Goal: Task Accomplishment & Management: Use online tool/utility

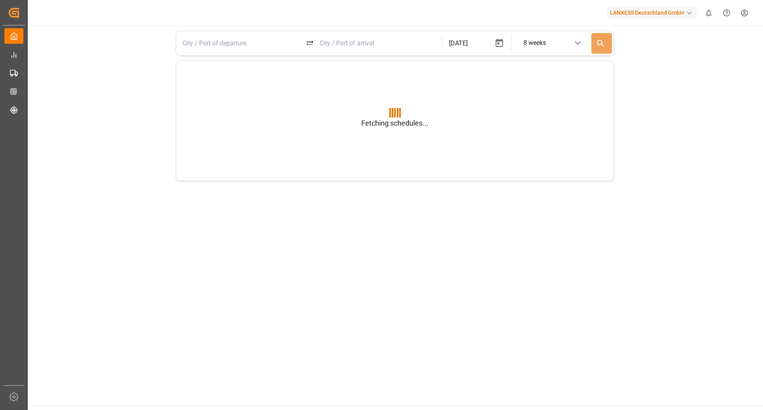
type input "BEANR"
type input "USGXX"
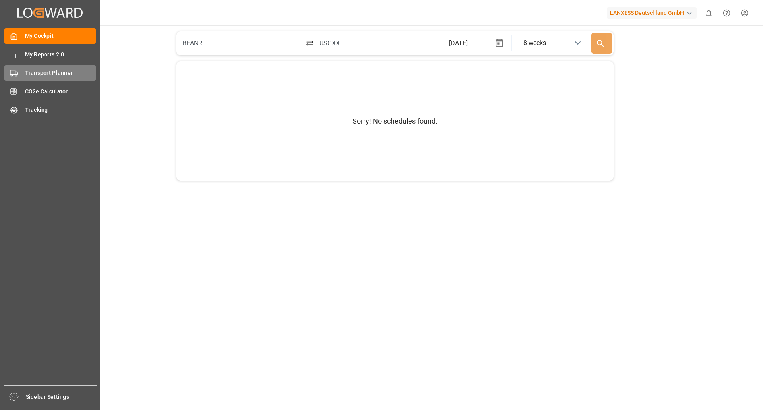
click at [38, 75] on span "Transport Planner" at bounding box center [60, 73] width 71 height 8
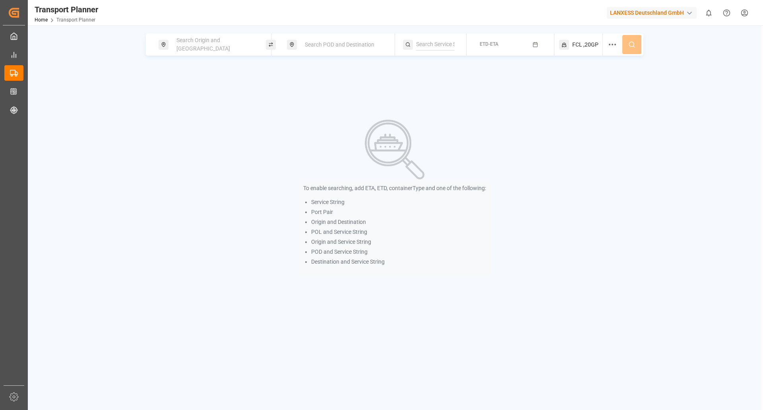
click at [208, 43] on span "Search Origin and [GEOGRAPHIC_DATA]" at bounding box center [203, 44] width 54 height 15
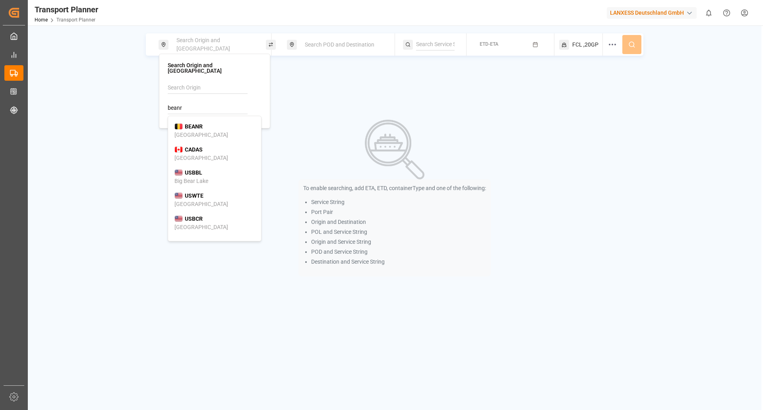
click at [209, 133] on div "BEANR [GEOGRAPHIC_DATA]" at bounding box center [214, 130] width 80 height 17
type input "BEANR"
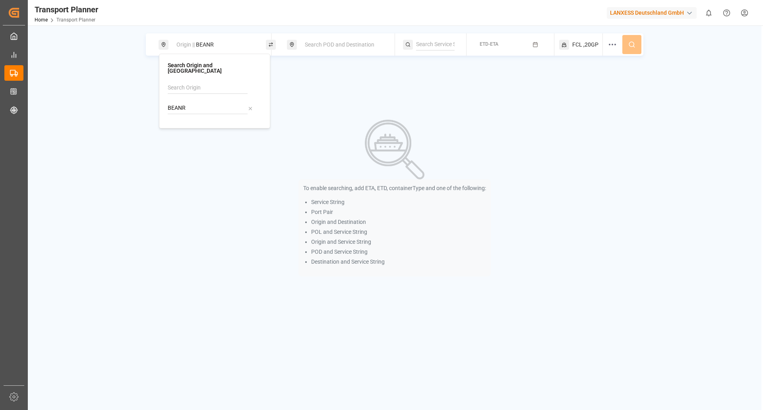
click at [318, 45] on span "Search POD and Destination" at bounding box center [340, 44] width 70 height 6
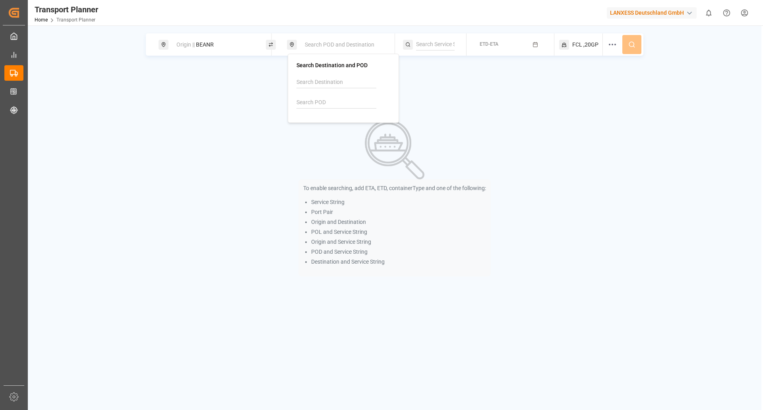
click at [318, 99] on input at bounding box center [336, 103] width 80 height 12
click at [317, 126] on div "Jeddah" at bounding box center [312, 129] width 19 height 8
type input "SAJED"
click at [533, 49] on button "ETD-ETA" at bounding box center [510, 44] width 78 height 15
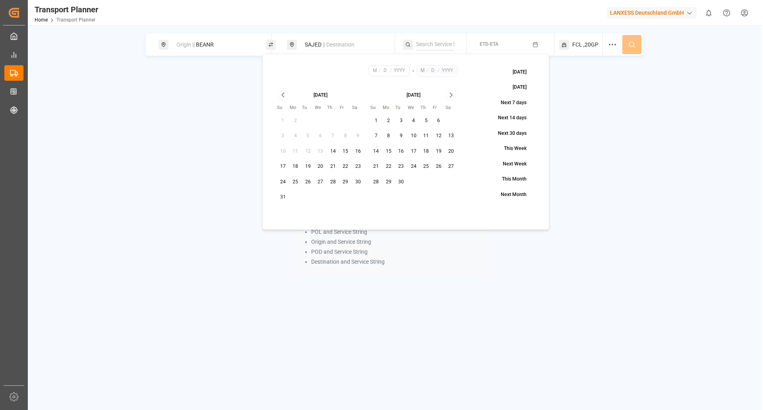
click at [292, 179] on button "25" at bounding box center [295, 182] width 13 height 13
type input "8"
type input "25"
type input "2025"
click at [427, 122] on button "5" at bounding box center [426, 120] width 13 height 13
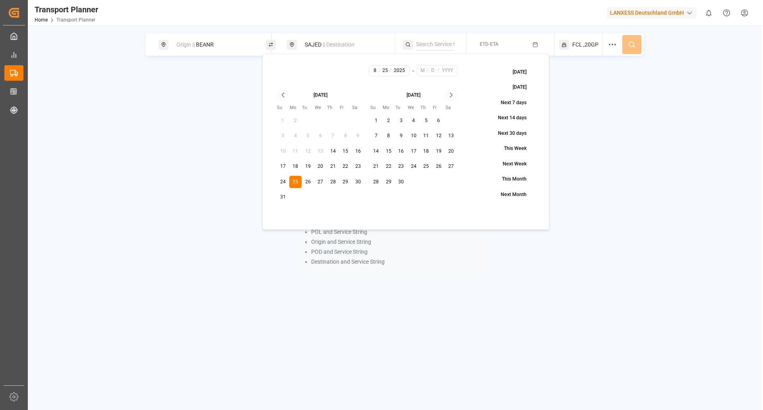
type input "9"
type input "5"
type input "2025"
click at [454, 95] on icon "Go to next month" at bounding box center [451, 95] width 9 height 10
click at [437, 182] on button "31" at bounding box center [439, 182] width 13 height 13
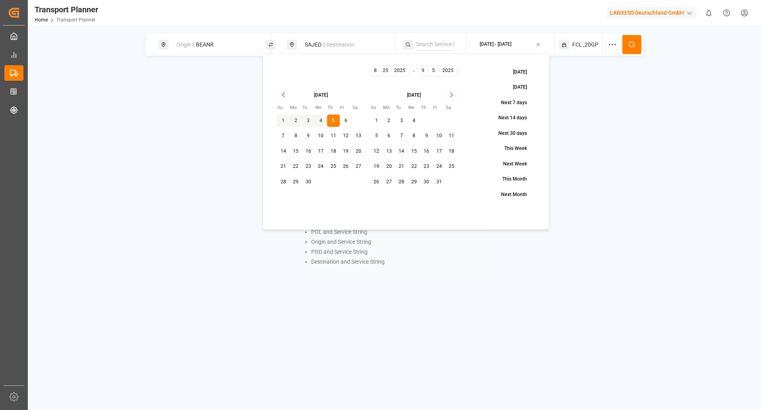
type input "10"
type input "31"
click at [642, 41] on div "Origin || BEANR SAJED || Destination [DATE] - [DATE] FCL ,20GP" at bounding box center [394, 44] width 497 height 22
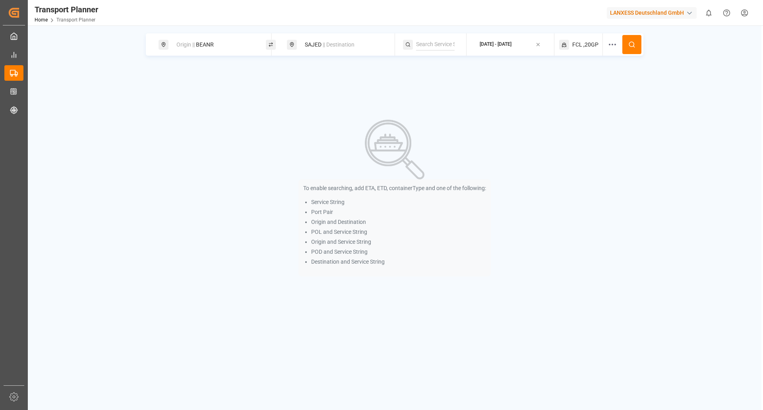
click at [592, 50] on div "FCL ,20GP" at bounding box center [581, 44] width 44 height 22
click at [585, 84] on html "Created by potrace 1.15, written by [PERSON_NAME] [DATE]-[DATE] Created by potr…" at bounding box center [381, 205] width 763 height 410
click at [569, 113] on button "1 selected" at bounding box center [581, 112] width 87 height 14
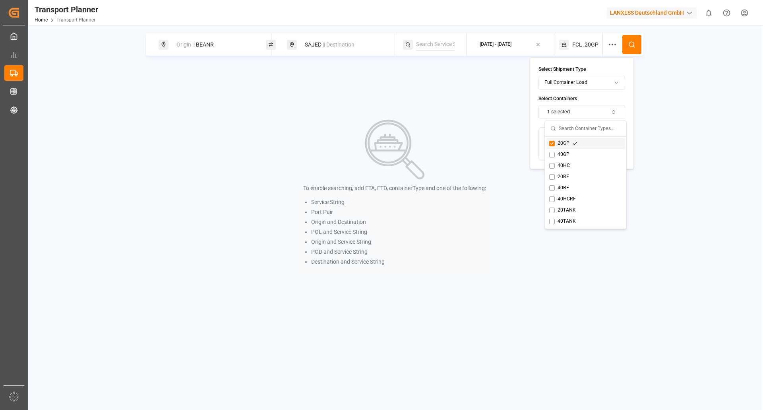
click at [551, 144] on button "Suggestions" at bounding box center [552, 144] width 6 height 6
click at [551, 162] on div "40HC" at bounding box center [563, 165] width 29 height 7
click at [632, 41] on icon at bounding box center [631, 44] width 7 height 7
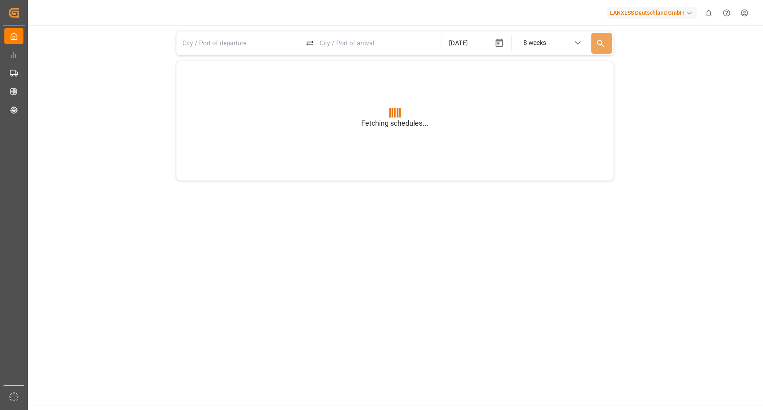
type input "BEANR"
type input "USGXX"
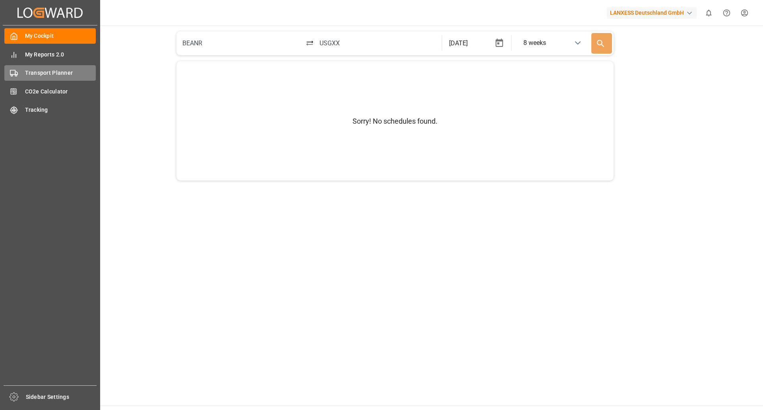
click at [42, 72] on span "Transport Planner" at bounding box center [60, 73] width 71 height 8
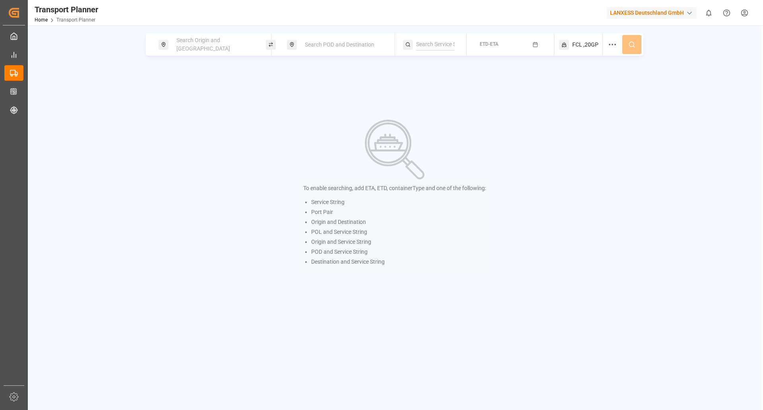
click at [216, 48] on span "Search Origin and [GEOGRAPHIC_DATA]" at bounding box center [203, 44] width 54 height 15
click at [209, 108] on div at bounding box center [215, 101] width 94 height 38
click at [209, 107] on input at bounding box center [208, 108] width 80 height 12
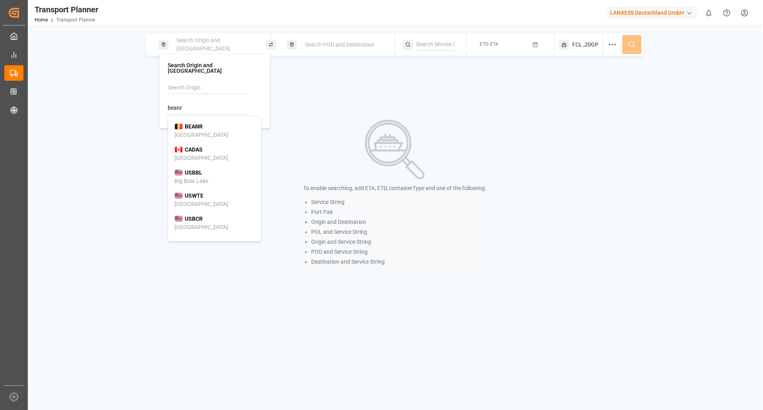
click at [205, 129] on div "BEANR [GEOGRAPHIC_DATA]" at bounding box center [214, 130] width 80 height 17
type input "BEANR"
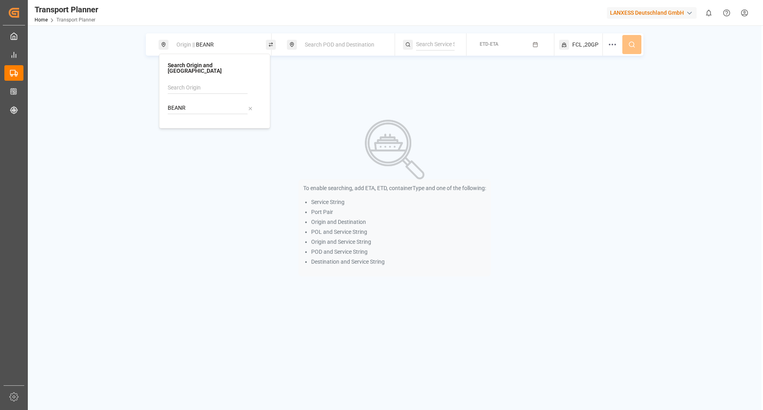
click at [316, 38] on div "Search POD and Destination" at bounding box center [343, 44] width 86 height 15
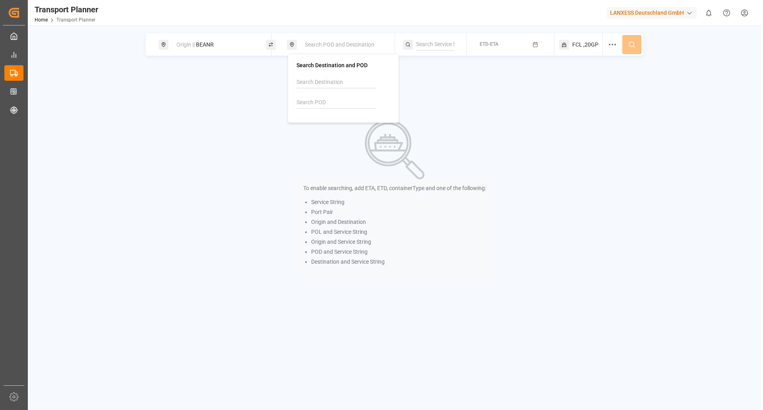
click at [312, 102] on input at bounding box center [336, 103] width 80 height 12
click at [321, 130] on div "Jebel Ali" at bounding box center [330, 129] width 54 height 8
type input "AEJEA"
click at [486, 45] on span "ETD-ETA" at bounding box center [489, 44] width 19 height 6
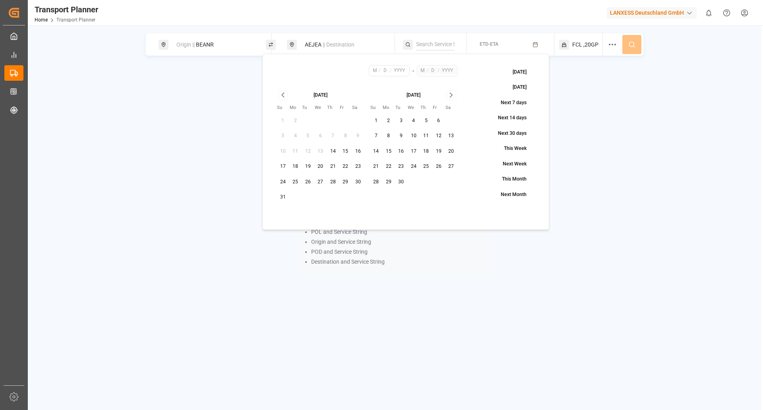
click at [330, 184] on button "28" at bounding box center [333, 182] width 13 height 13
type input "8"
type input "28"
type input "2025"
click at [452, 93] on icon "Go to next month" at bounding box center [451, 95] width 9 height 10
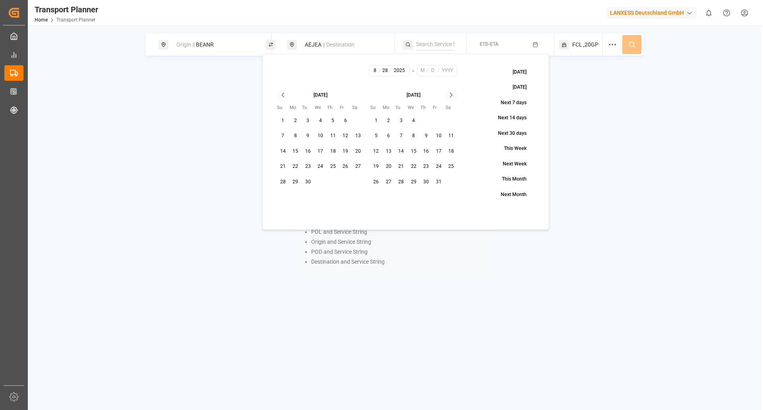
click at [438, 181] on button "31" at bounding box center [438, 182] width 13 height 13
type input "10"
type input "31"
type input "2025"
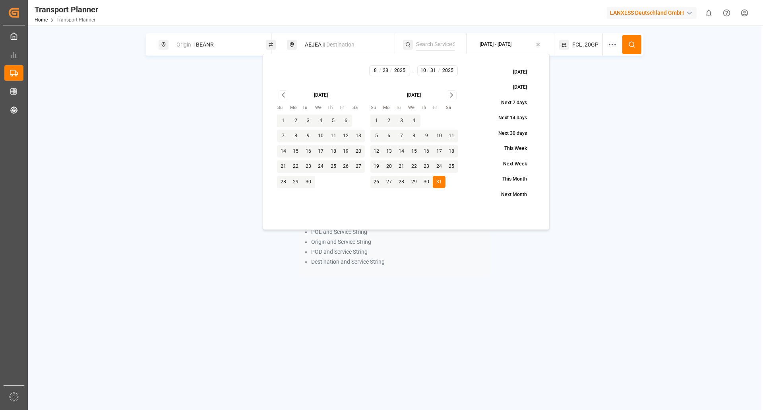
click at [594, 49] on div "FCL ,20GP" at bounding box center [581, 44] width 44 height 22
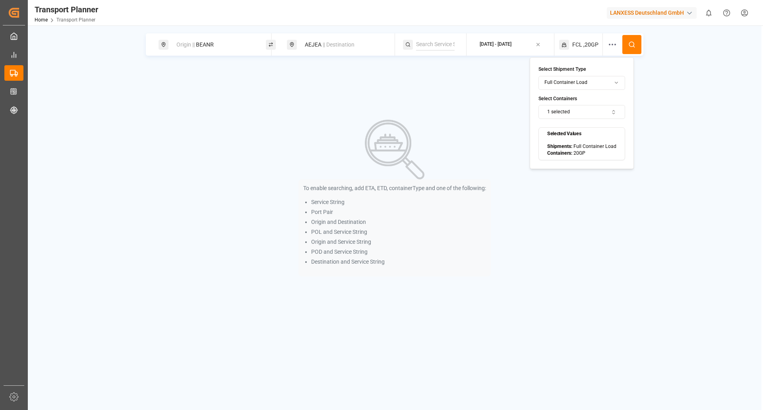
click at [584, 113] on button "1 selected" at bounding box center [581, 112] width 87 height 14
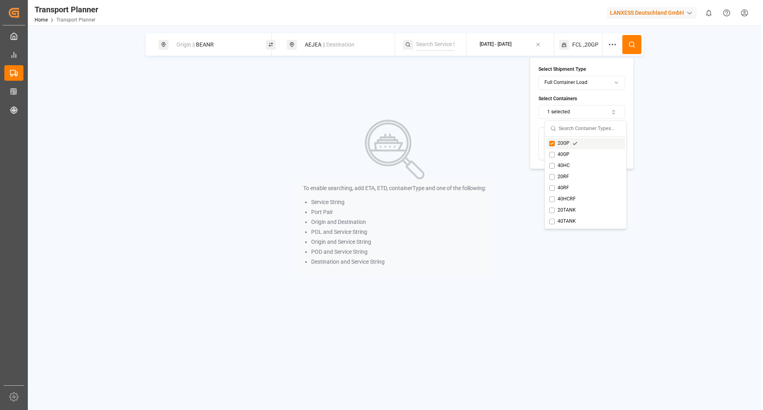
click at [564, 144] on div "20GP" at bounding box center [563, 143] width 29 height 7
click at [561, 166] on div "40HC" at bounding box center [563, 165] width 29 height 7
click at [629, 52] on button at bounding box center [631, 44] width 19 height 19
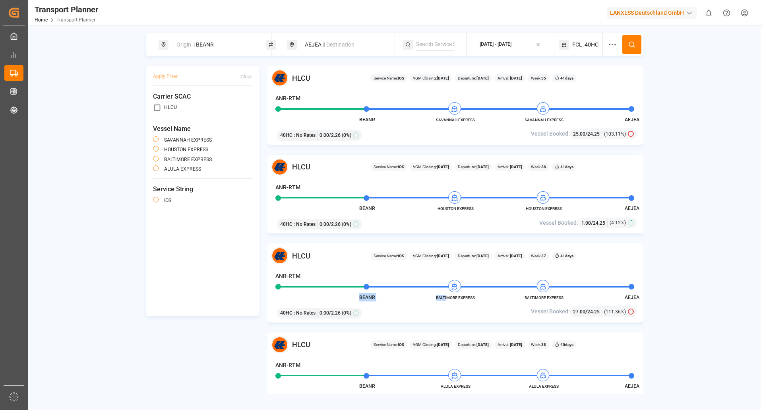
drag, startPoint x: 478, startPoint y: 297, endPoint x: 446, endPoint y: 295, distance: 31.8
click at [446, 295] on div "HLCU Service Name: IOS VGM Closing: 06-09-2025 Departure: 11-09-2025 Arrival: 2…" at bounding box center [455, 282] width 376 height 79
click at [435, 298] on span "BALTIMORE EXPRESS" at bounding box center [455, 297] width 44 height 6
click at [430, 298] on div "HLCU Service Name: IOS VGM Closing: 06-09-2025 Departure: 11-09-2025 Arrival: 2…" at bounding box center [455, 282] width 376 height 79
click at [202, 40] on div "Origin || BEANR" at bounding box center [215, 44] width 86 height 15
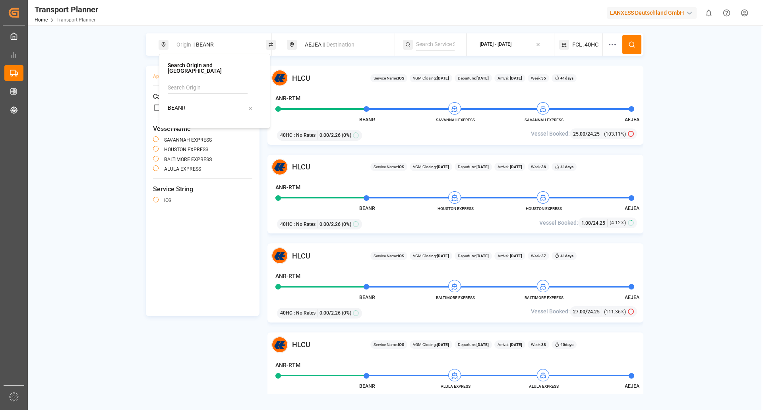
click at [252, 106] on icon at bounding box center [251, 109] width 6 height 6
click at [237, 102] on input at bounding box center [208, 108] width 80 height 12
click at [212, 122] on div "NLRTM Rotterdam" at bounding box center [214, 130] width 80 height 17
type input "NLRTM"
click at [313, 42] on div "AEJEA || Destination" at bounding box center [343, 44] width 86 height 15
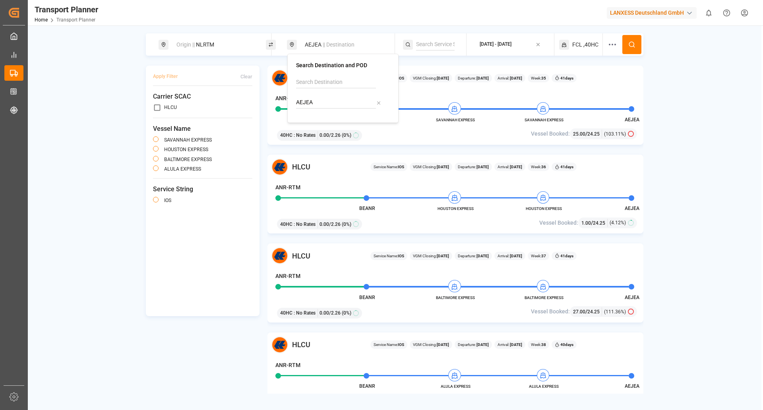
click at [379, 100] on icon at bounding box center [379, 103] width 6 height 6
click at [338, 92] on div at bounding box center [343, 95] width 94 height 38
click at [332, 102] on input at bounding box center [336, 103] width 80 height 12
click at [323, 127] on div "El Iskandariya (Alexandria)" at bounding box center [343, 133] width 80 height 17
type input "EGALY"
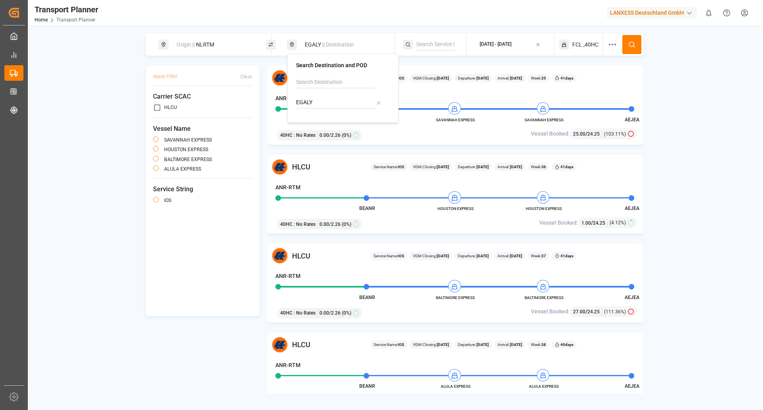
click at [627, 44] on button at bounding box center [631, 44] width 19 height 19
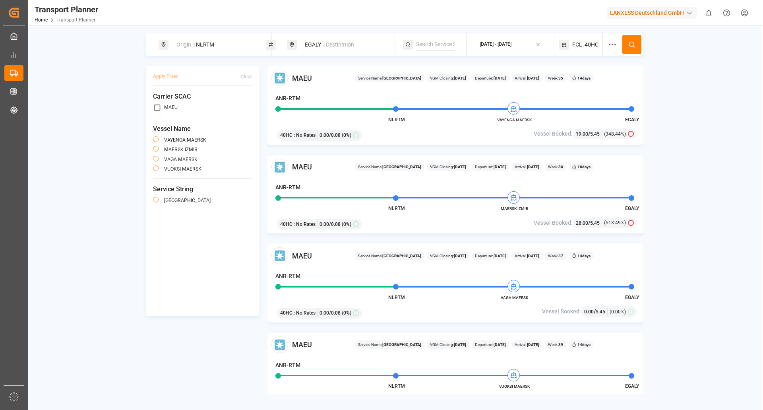
click at [711, 238] on div "Origin || NLRTM EGALY || Destination 2025-08-28 - 2025-10-31 FCL ,40HC Apply Fi…" at bounding box center [394, 213] width 733 height 360
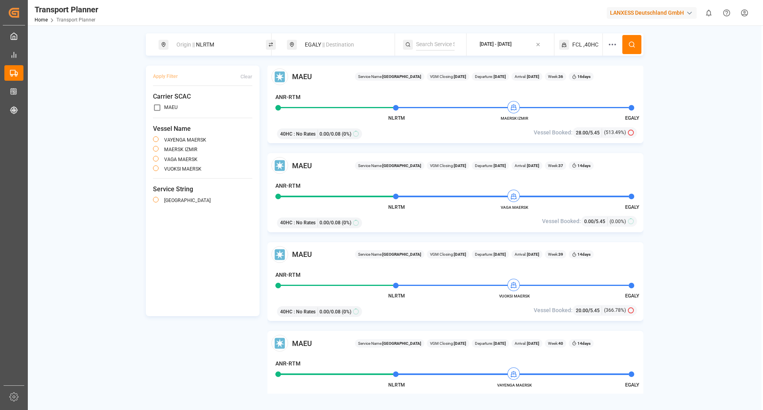
scroll to position [119, 0]
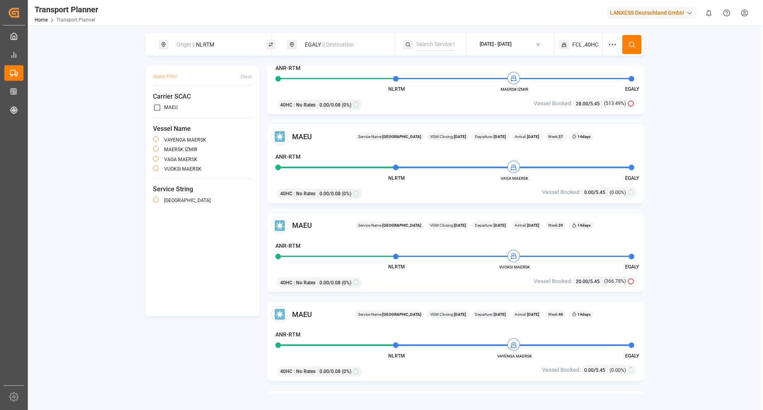
click at [396, 266] on span "NLRTM" at bounding box center [396, 267] width 17 height 6
click at [215, 40] on div "Origin || NLRTM" at bounding box center [215, 44] width 86 height 15
click at [249, 106] on icon at bounding box center [251, 109] width 6 height 6
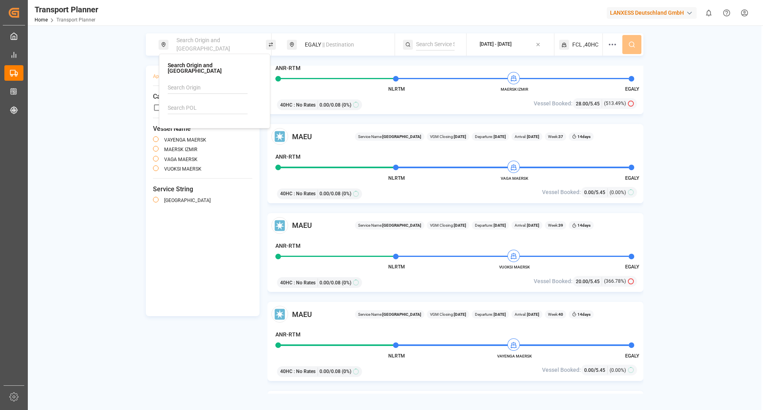
click at [221, 104] on input at bounding box center [208, 108] width 80 height 12
click at [191, 131] on div "[GEOGRAPHIC_DATA]" at bounding box center [201, 135] width 54 height 8
type input "BEANR"
click at [631, 43] on icon at bounding box center [631, 44] width 7 height 7
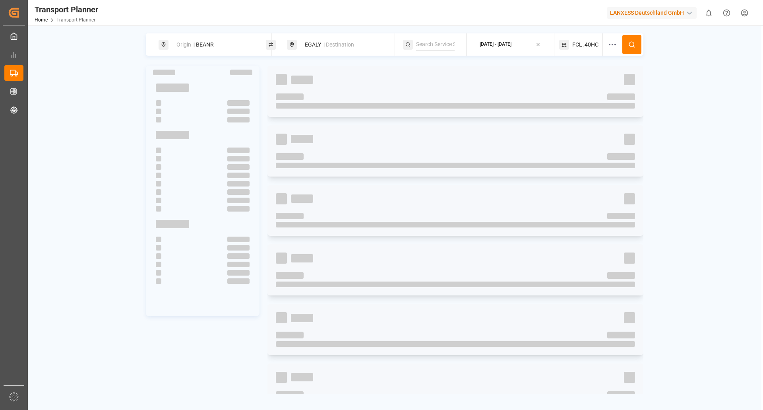
click at [590, 43] on span ",40HC" at bounding box center [590, 45] width 15 height 8
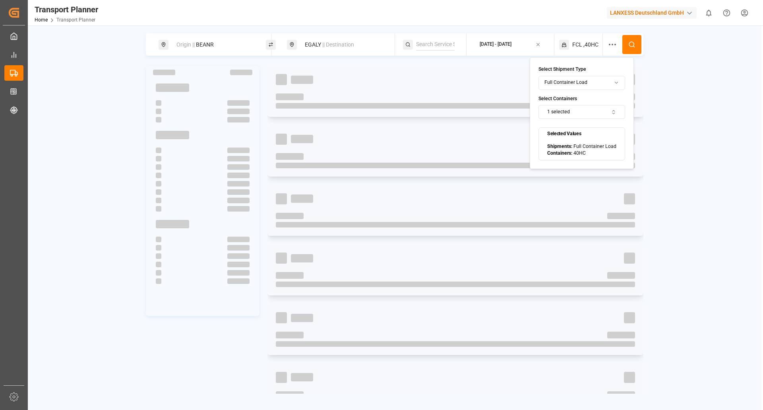
click at [603, 115] on button "1 selected" at bounding box center [581, 112] width 87 height 14
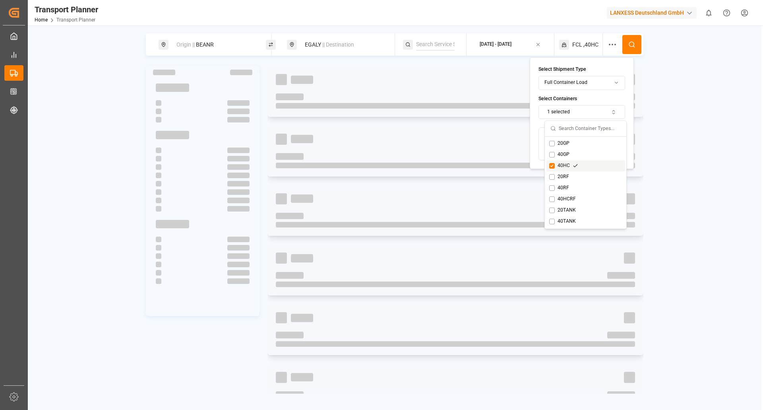
click at [551, 165] on button "Suggestions" at bounding box center [552, 166] width 6 height 6
click at [550, 141] on button "Suggestions" at bounding box center [552, 144] width 6 height 6
click at [630, 48] on button at bounding box center [631, 44] width 19 height 19
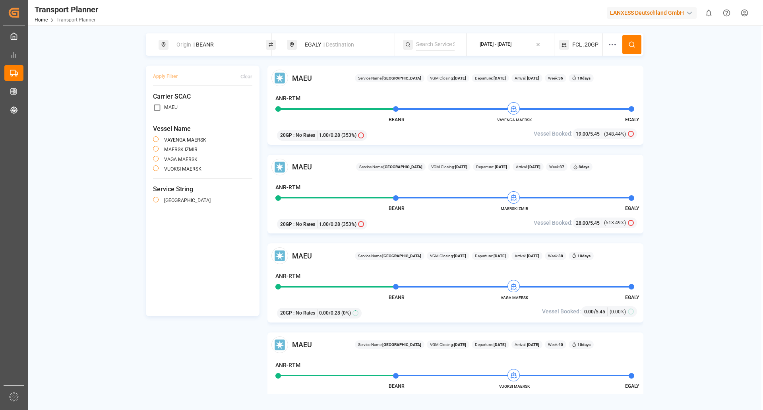
click at [733, 228] on div "Origin || BEANR EGALY || Destination 2025-08-28 - 2025-10-31 FCL ,20GP Apply Fi…" at bounding box center [394, 213] width 733 height 360
drag, startPoint x: 532, startPoint y: 296, endPoint x: 499, endPoint y: 296, distance: 33.0
click at [499, 296] on span "VAGA MAERSK" at bounding box center [514, 297] width 44 height 6
copy span "VAGA MAERSK"
click at [332, 41] on div "EGALY || Destination" at bounding box center [343, 44] width 86 height 15
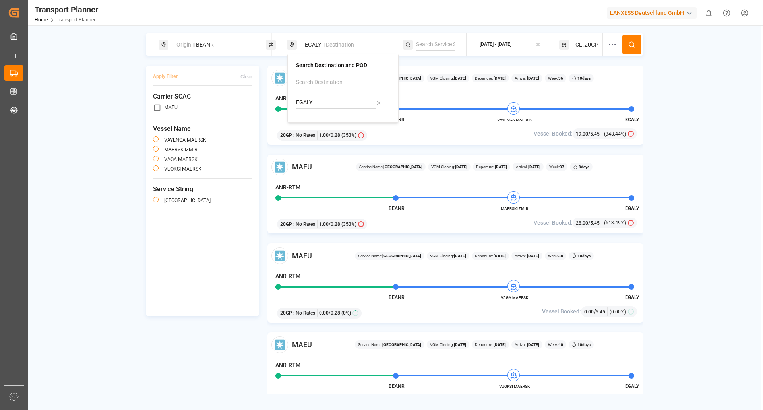
click at [324, 104] on input "EGALY" at bounding box center [336, 103] width 80 height 12
click at [373, 104] on input "EGALY" at bounding box center [336, 103] width 80 height 12
click at [379, 101] on icon at bounding box center [379, 103] width 6 height 6
click at [356, 101] on input at bounding box center [336, 103] width 80 height 12
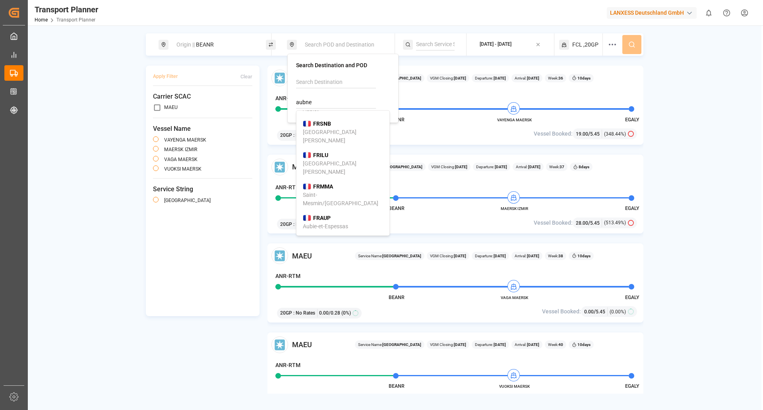
scroll to position [79, 0]
click at [330, 256] on b "AUBNE" at bounding box center [322, 259] width 18 height 6
type input "AUBNE"
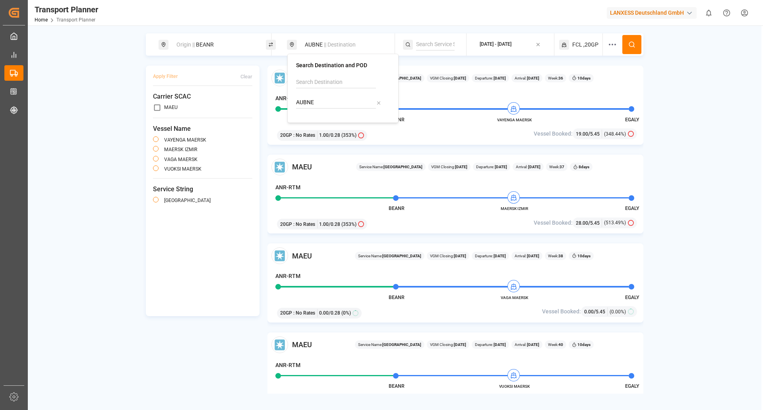
click at [219, 45] on div "Origin || BEANR" at bounding box center [215, 44] width 86 height 15
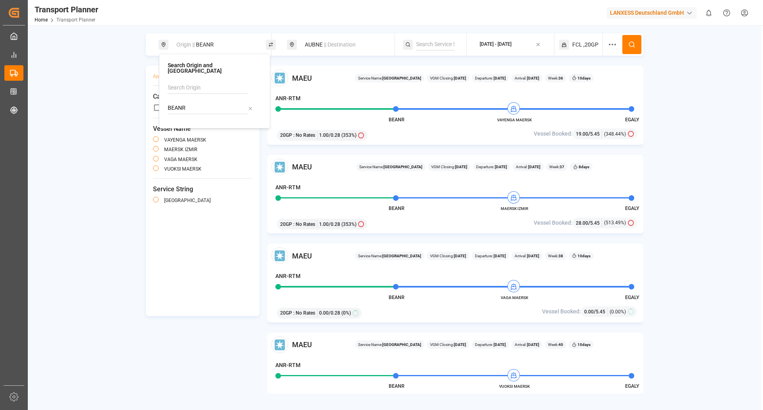
drag, startPoint x: 244, startPoint y: 105, endPoint x: 249, endPoint y: 102, distance: 6.2
click at [246, 103] on input "BEANR" at bounding box center [208, 108] width 80 height 12
click at [249, 107] on icon at bounding box center [250, 108] width 3 height 3
click at [222, 102] on input at bounding box center [208, 108] width 80 height 12
click at [212, 127] on div "NLRTM Rotterdam" at bounding box center [214, 130] width 80 height 17
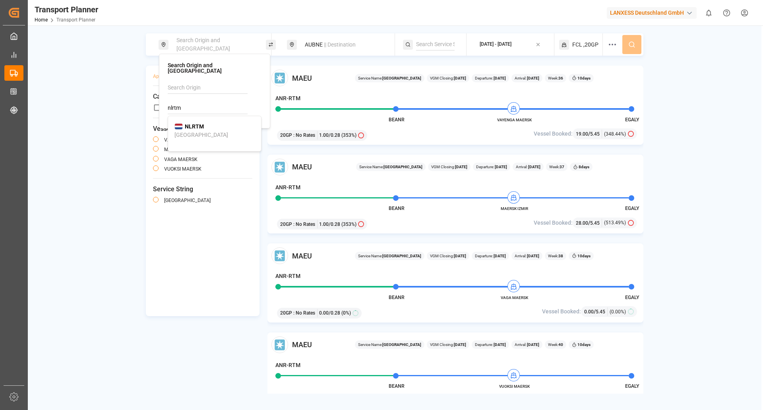
type input "NLRTM"
click at [624, 45] on button at bounding box center [631, 44] width 19 height 19
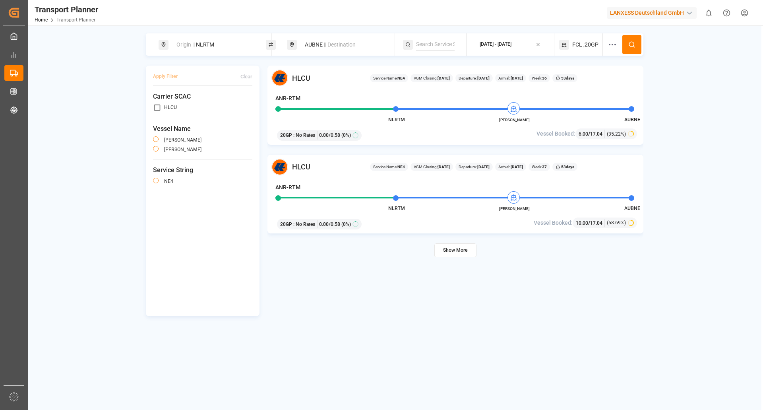
click at [507, 42] on div "2025-08-28 - 2025-10-31" at bounding box center [496, 44] width 32 height 7
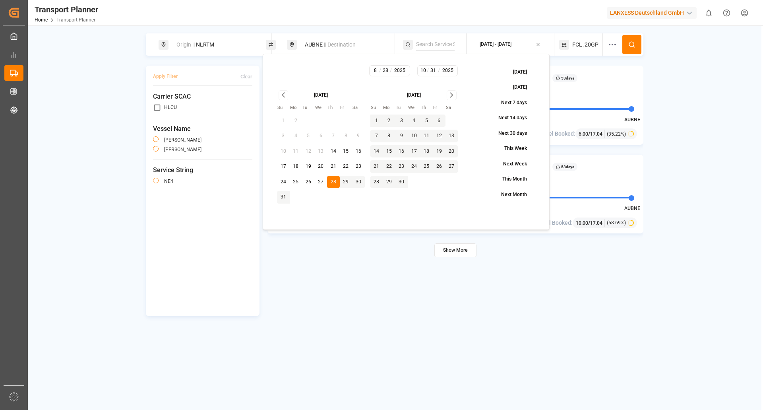
click at [437, 135] on button "12" at bounding box center [439, 136] width 13 height 13
type input "9"
type input "12"
click at [435, 135] on button "12" at bounding box center [439, 136] width 13 height 13
type input "9"
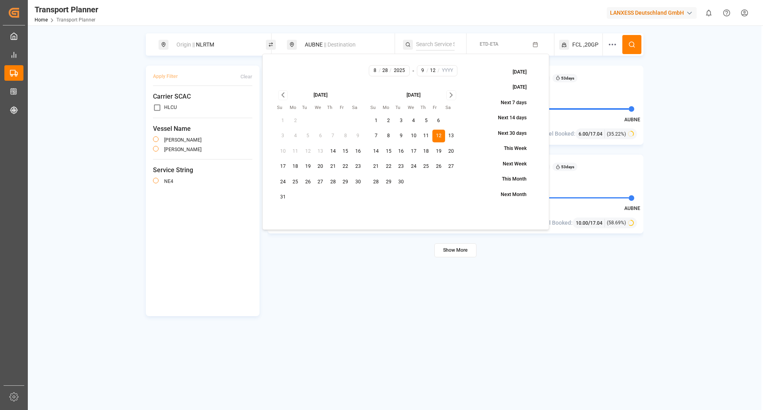
type input "12"
click at [453, 92] on icon "Go to next month" at bounding box center [451, 95] width 9 height 10
click at [451, 93] on icon "Go to next month" at bounding box center [451, 95] width 9 height 10
click at [378, 197] on button "30" at bounding box center [376, 197] width 13 height 13
type input "11"
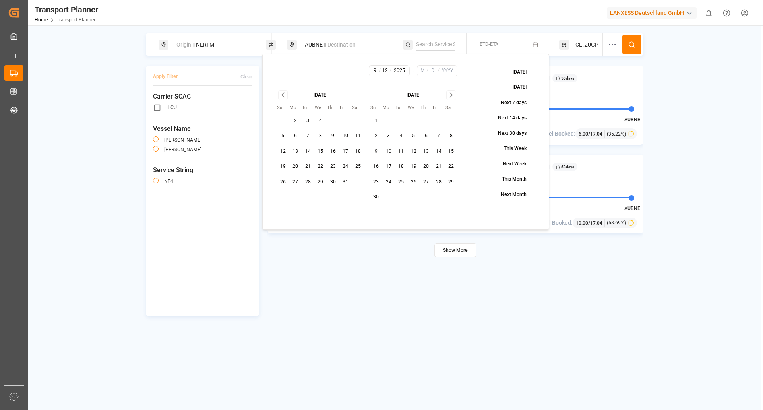
type input "30"
type input "2025"
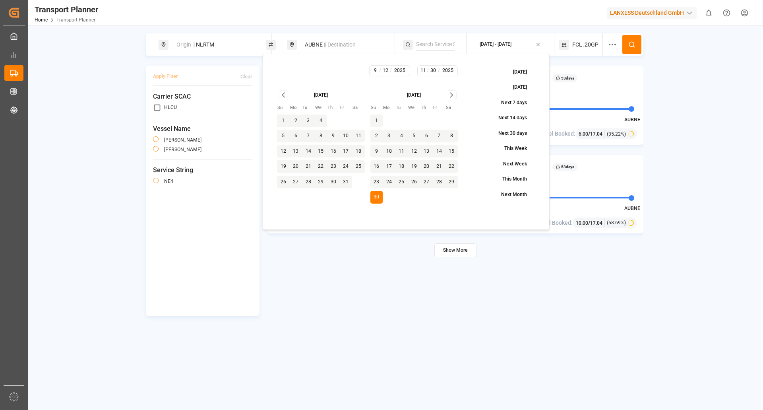
click at [627, 46] on button at bounding box center [631, 44] width 19 height 19
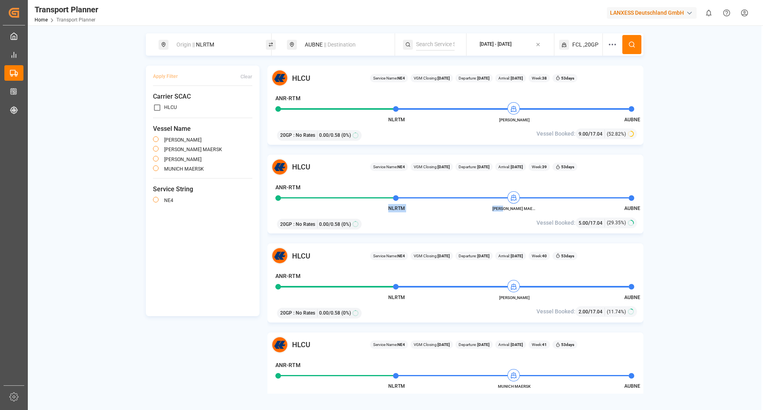
drag, startPoint x: 540, startPoint y: 209, endPoint x: 510, endPoint y: 211, distance: 30.6
click at [510, 211] on div "HLCU Service Name: NE4 VGM Closing: 17-09-2025 Departure: 22-09-2025 Arrival: 1…" at bounding box center [455, 194] width 376 height 79
click at [488, 212] on div "HLCU Service Name: NE4 VGM Closing: 17-09-2025 Departure: 22-09-2025 Arrival: 1…" at bounding box center [455, 194] width 376 height 79
drag, startPoint x: 496, startPoint y: 209, endPoint x: 535, endPoint y: 207, distance: 38.6
click at [535, 207] on span "MAGLEBY MAERSK" at bounding box center [514, 208] width 44 height 6
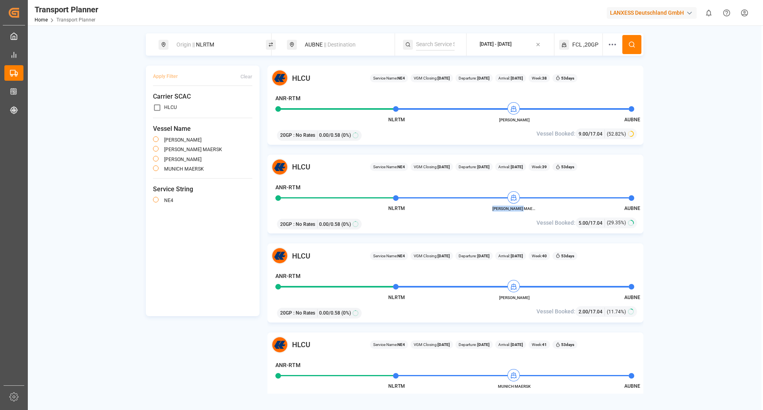
copy span "MAGLEBY MAERSK"
